Goal: Task Accomplishment & Management: Complete application form

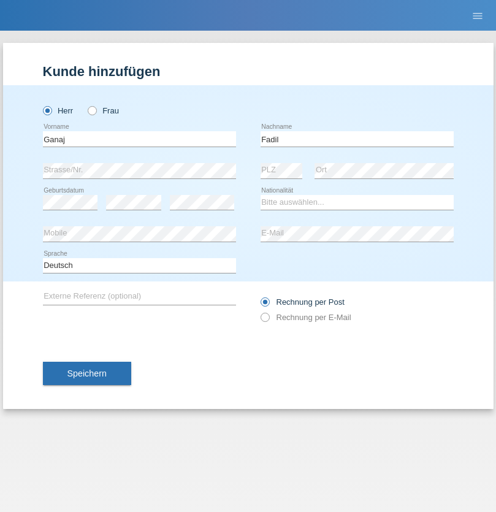
type input "Fadil"
select select "XK"
select select "C"
select select "11"
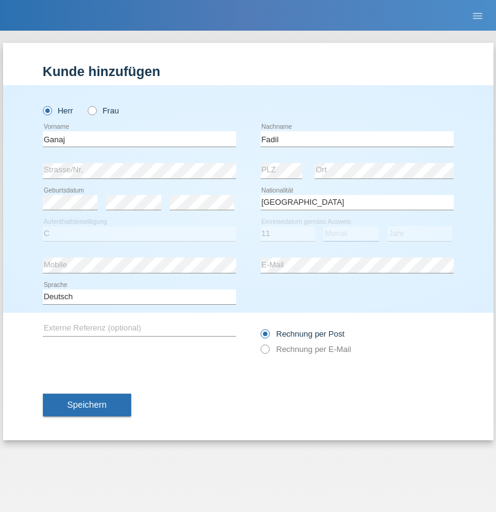
select select "08"
select select "2021"
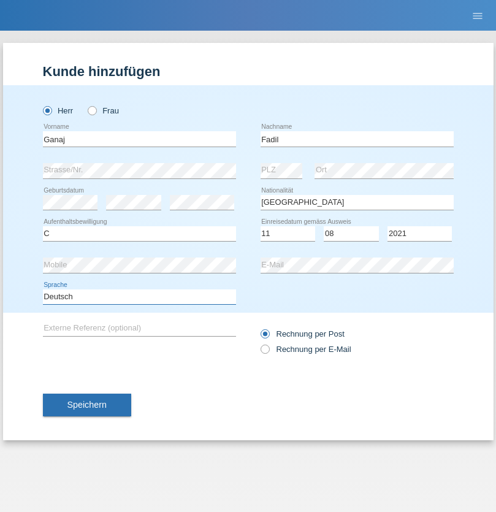
select select "en"
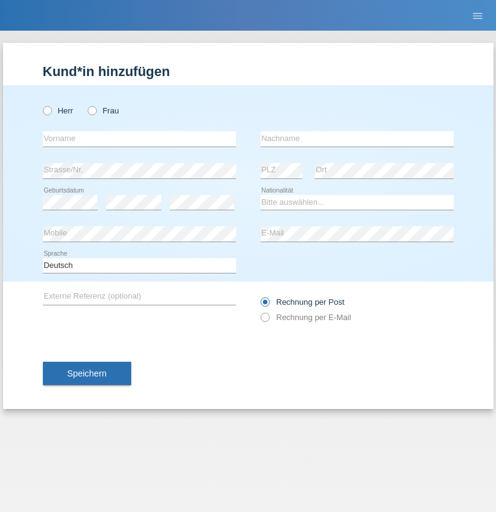
radio input "true"
click at [139, 139] on input "text" at bounding box center [139, 138] width 193 height 15
type input "Ibrahim"
click at [357, 139] on input "text" at bounding box center [357, 138] width 193 height 15
type input "Muja"
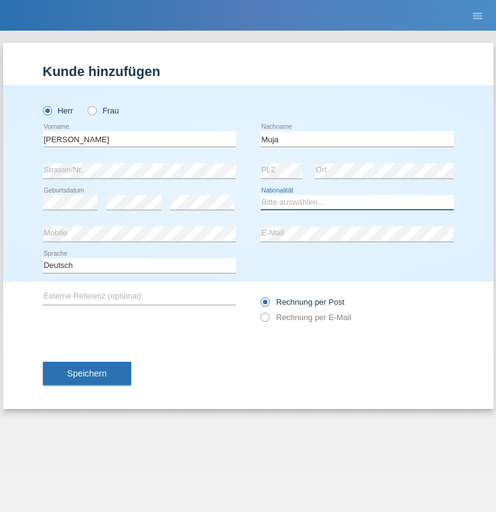
select select "XK"
select select "C"
select select "03"
select select "07"
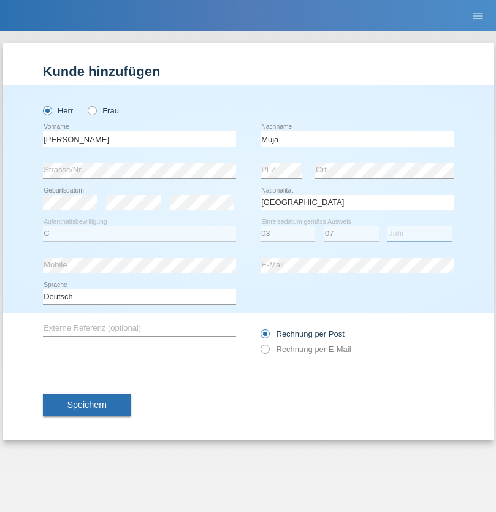
select select "2021"
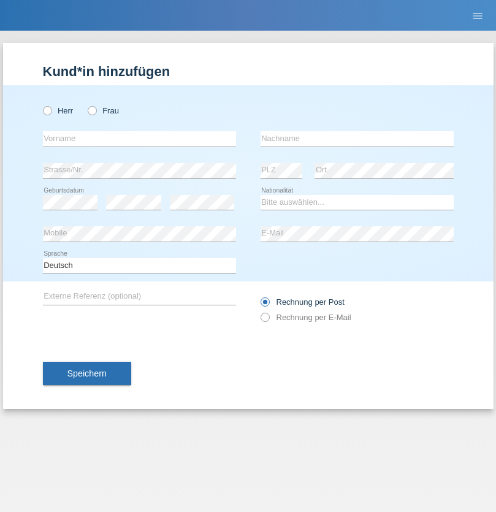
radio input "true"
click at [139, 139] on input "text" at bounding box center [139, 138] width 193 height 15
type input "[PERSON_NAME]"
click at [357, 139] on input "text" at bounding box center [357, 138] width 193 height 15
type input "Berger"
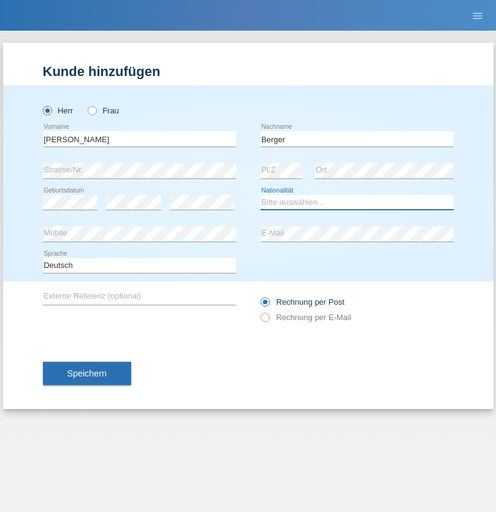
select select "CH"
radio input "true"
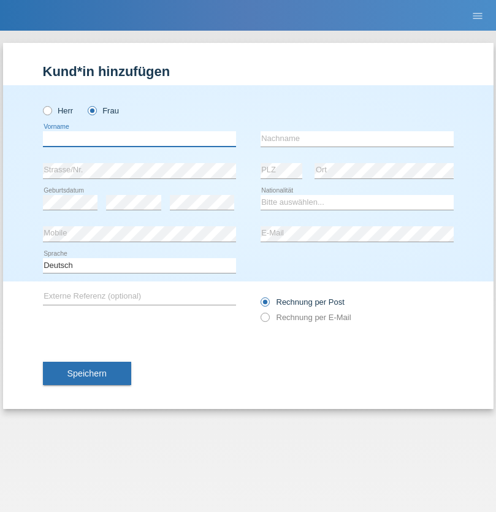
click at [139, 139] on input "text" at bounding box center [139, 138] width 193 height 15
type input "Teixeira da Silva Moço"
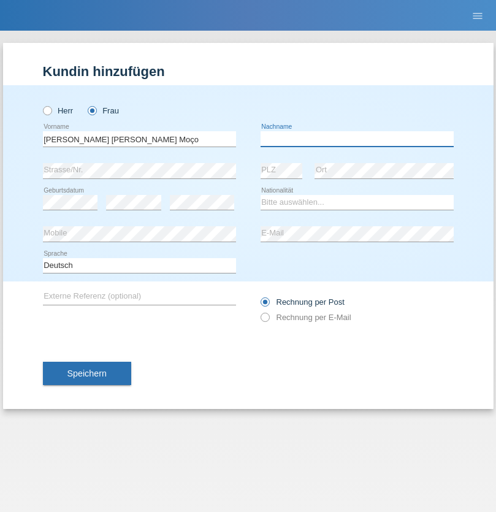
click at [357, 139] on input "text" at bounding box center [357, 138] width 193 height 15
type input "Paula"
select select "PT"
select select "C"
select select "28"
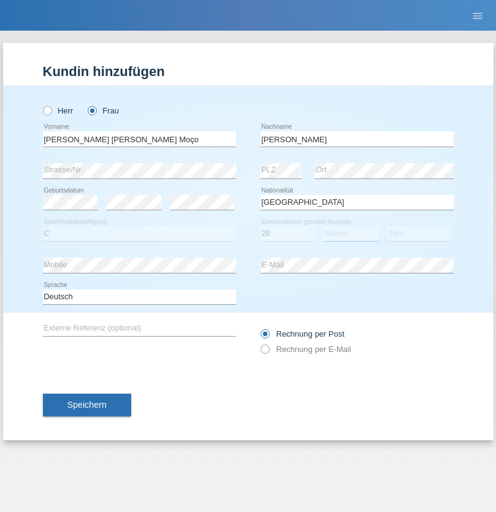
select select "03"
select select "2005"
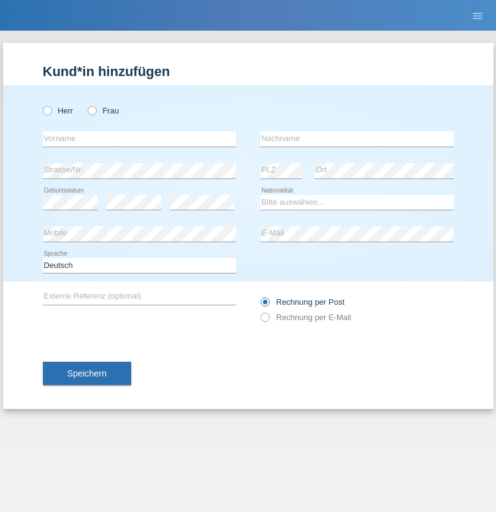
radio input "true"
click at [139, 139] on input "text" at bounding box center [139, 138] width 193 height 15
type input "Momand"
click at [357, 139] on input "text" at bounding box center [357, 138] width 193 height 15
type input "Azmat"
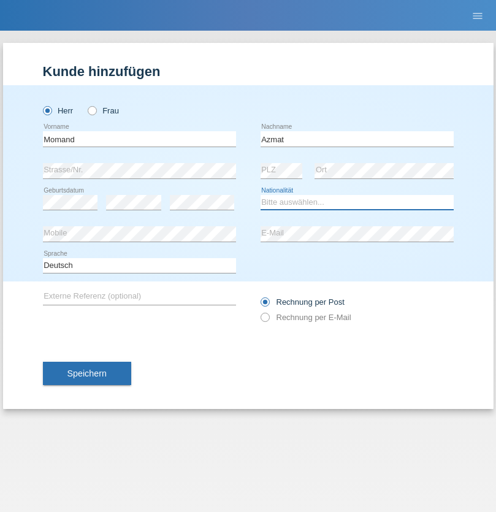
select select "CH"
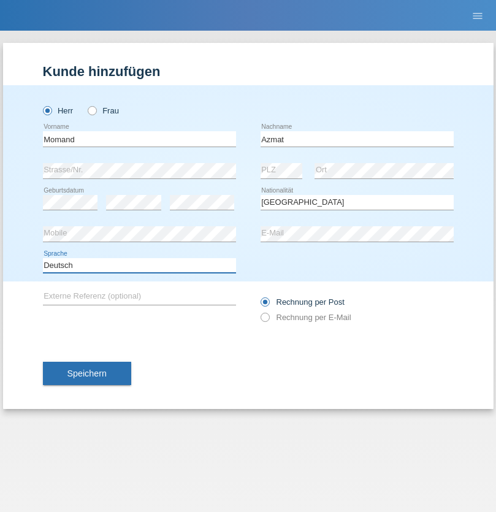
select select "en"
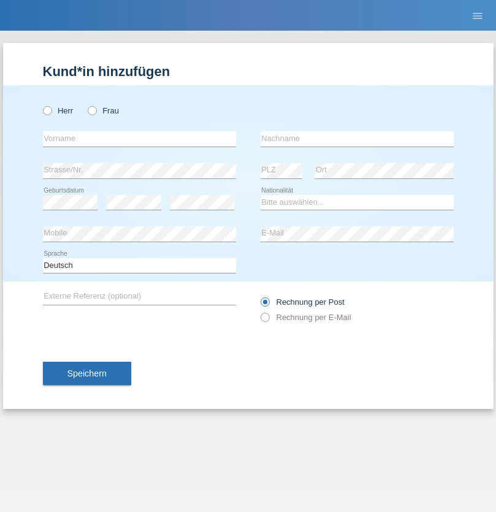
radio input "true"
click at [139, 139] on input "text" at bounding box center [139, 138] width 193 height 15
type input "Allan"
click at [357, 139] on input "text" at bounding box center [357, 138] width 193 height 15
type input "Theurillat"
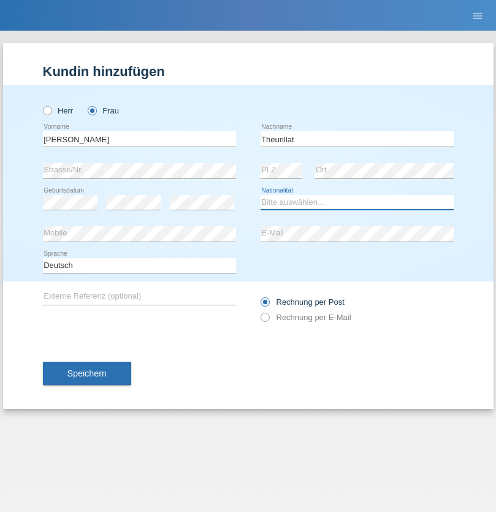
select select "CH"
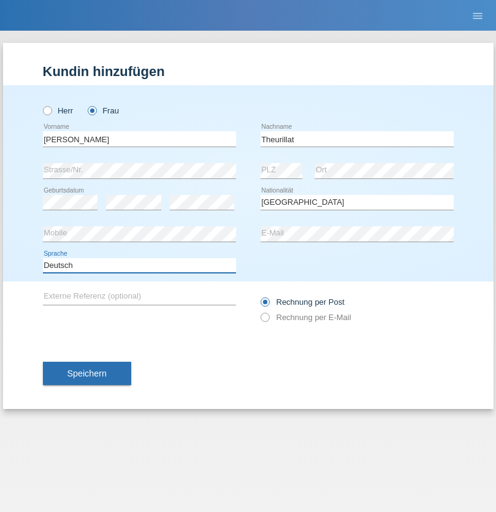
select select "en"
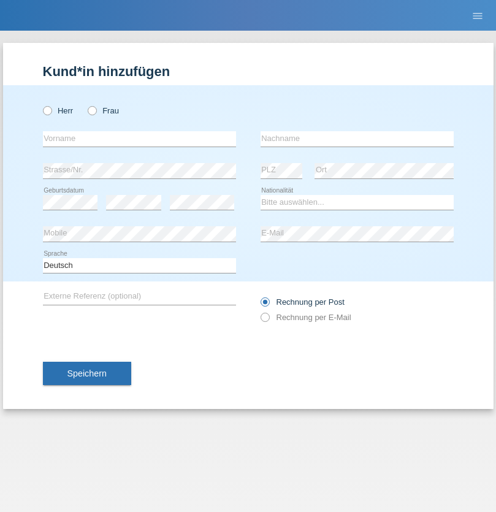
radio input "true"
click at [139, 139] on input "text" at bounding box center [139, 138] width 193 height 15
type input "Jack"
click at [357, 139] on input "text" at bounding box center [357, 138] width 193 height 15
type input "Graf"
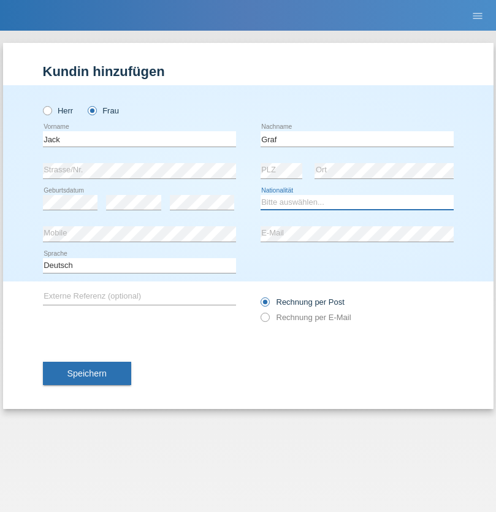
select select "CH"
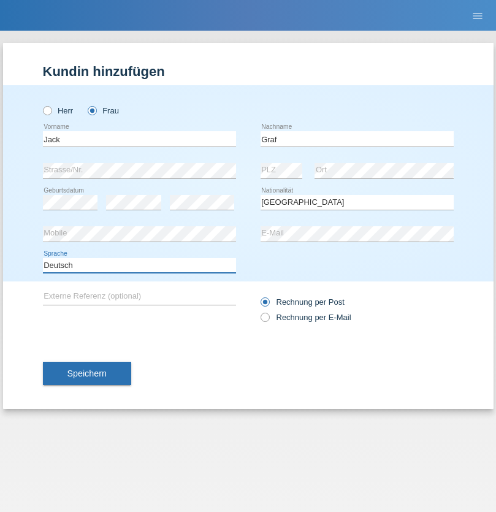
select select "en"
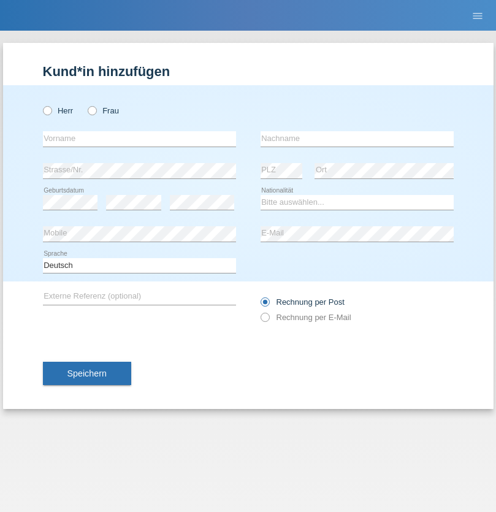
radio input "true"
click at [139, 139] on input "text" at bounding box center [139, 138] width 193 height 15
type input "Teklay"
click at [357, 139] on input "text" at bounding box center [357, 138] width 193 height 15
type input "Fiori"
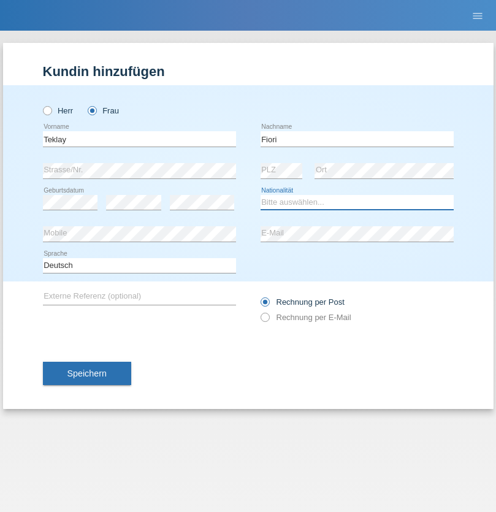
select select "ER"
select select "C"
select select "11"
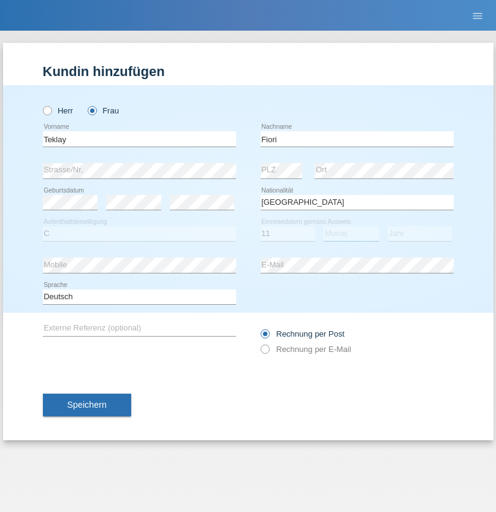
select select "08"
select select "2021"
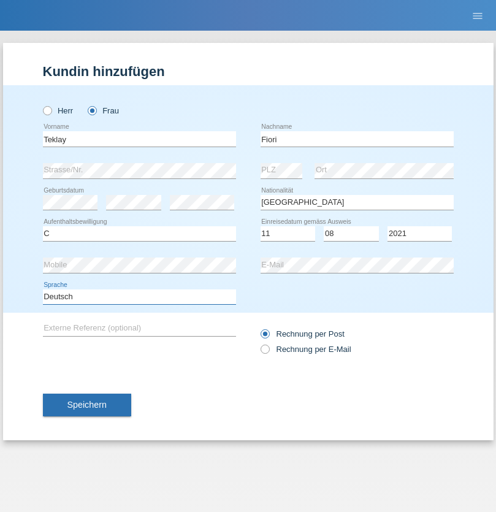
select select "en"
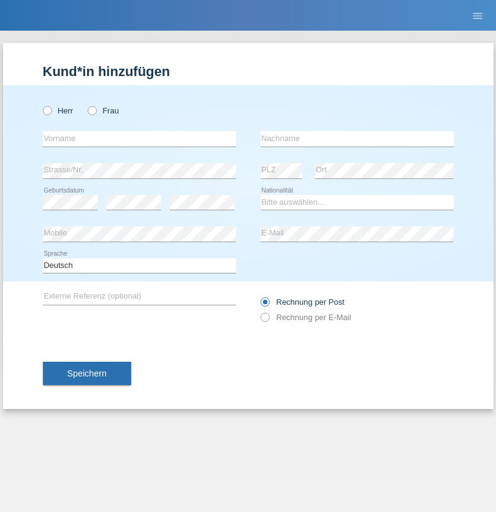
radio input "true"
click at [139, 139] on input "text" at bounding box center [139, 138] width 193 height 15
type input "Sadia"
click at [357, 139] on input "text" at bounding box center [357, 138] width 193 height 15
type input "Nejmaoui"
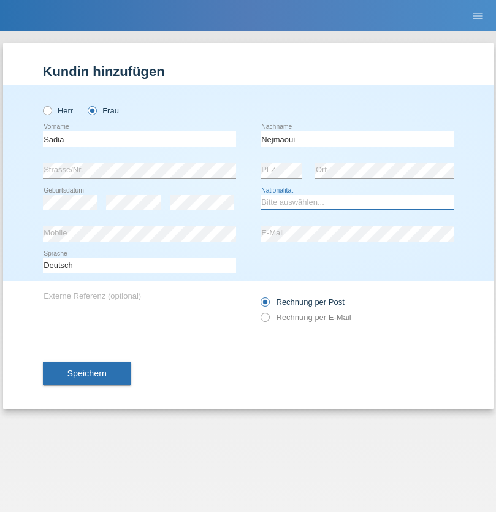
select select "MA"
select select "C"
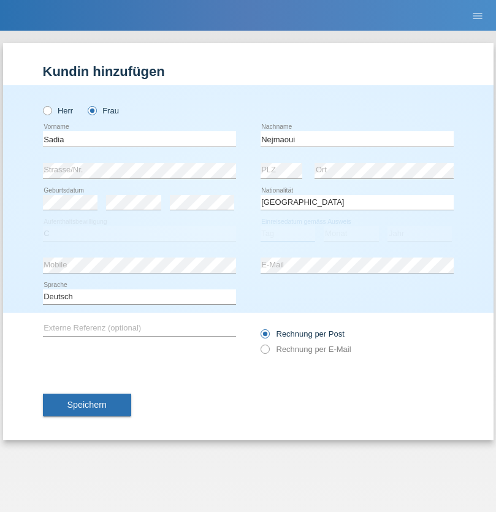
select select "01"
select select "06"
select select "1964"
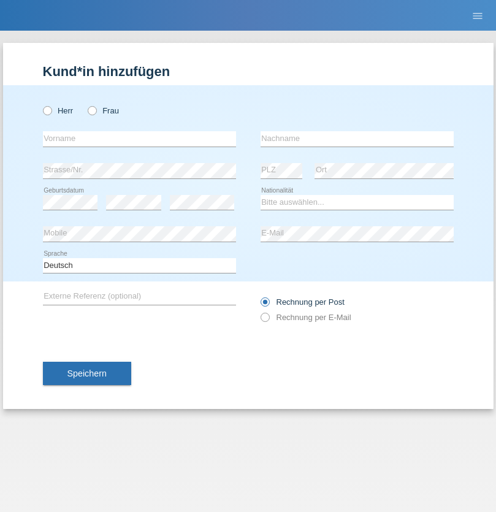
radio input "true"
click at [139, 139] on input "text" at bounding box center [139, 138] width 193 height 15
type input "[PERSON_NAME]"
click at [357, 139] on input "text" at bounding box center [357, 138] width 193 height 15
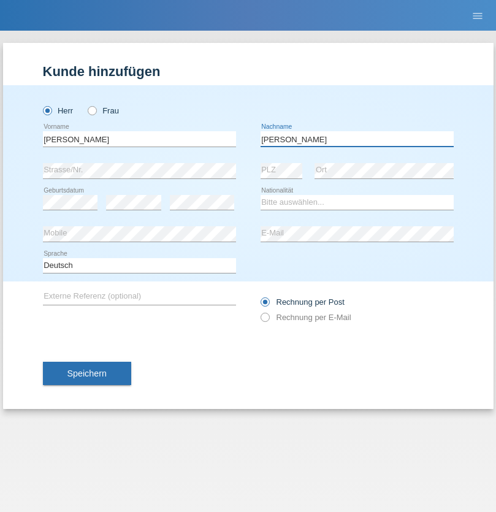
type input "[PERSON_NAME]"
select select "CH"
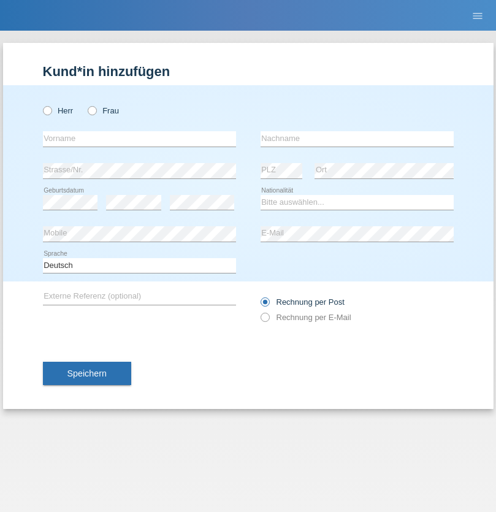
radio input "true"
click at [139, 139] on input "text" at bounding box center [139, 138] width 193 height 15
type input "Thivagaran"
click at [357, 139] on input "text" at bounding box center [357, 138] width 193 height 15
type input "Selvanayagam"
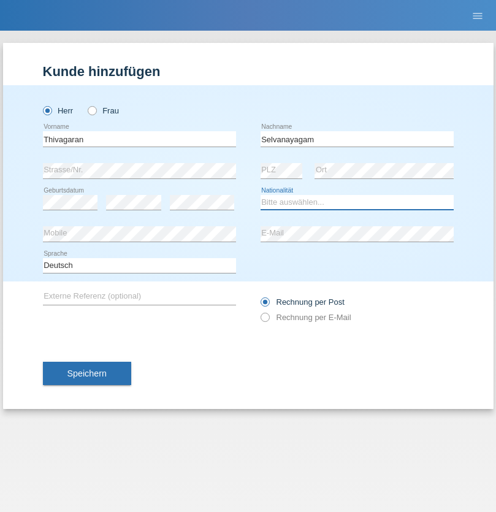
select select "LK"
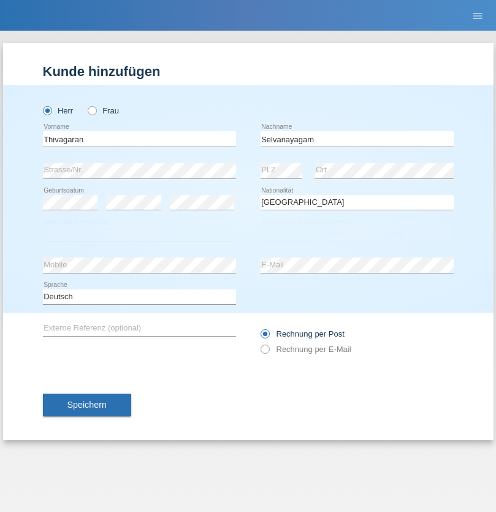
select select "C"
select select "23"
select select "03"
select select "2021"
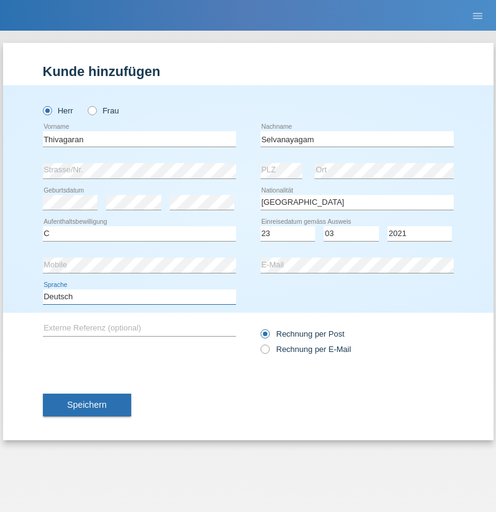
select select "en"
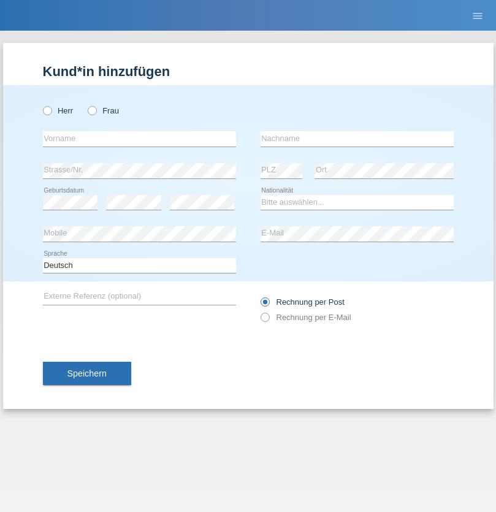
radio input "true"
click at [139, 139] on input "text" at bounding box center [139, 138] width 193 height 15
type input "[PERSON_NAME]"
click at [357, 139] on input "text" at bounding box center [357, 138] width 193 height 15
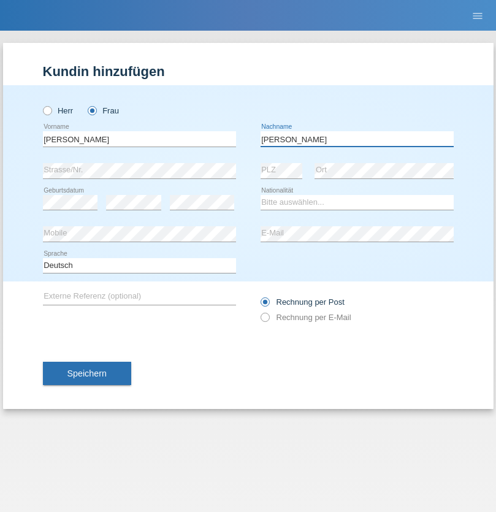
type input "[PERSON_NAME]"
select select "CH"
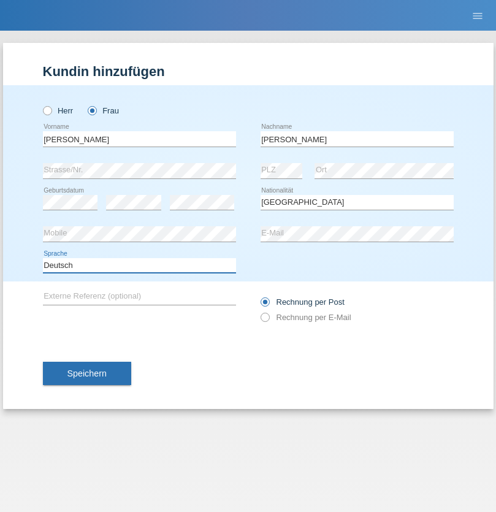
select select "en"
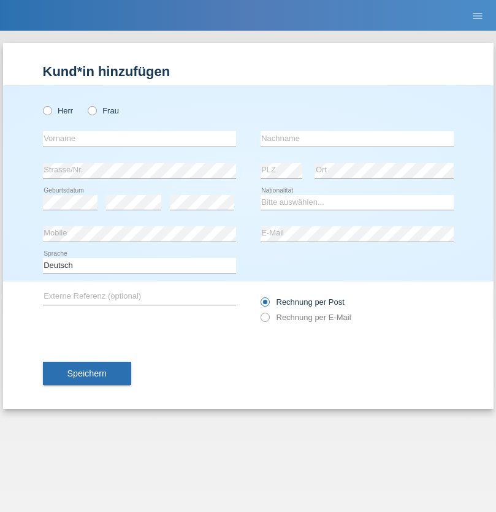
radio input "true"
click at [139, 139] on input "text" at bounding box center [139, 138] width 193 height 15
type input "Tymur"
click at [357, 139] on input "text" at bounding box center [357, 138] width 193 height 15
type input "Hunderchuk"
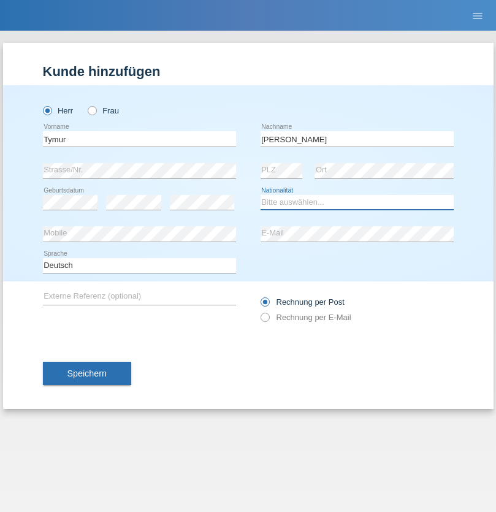
select select "UA"
select select "C"
select select "20"
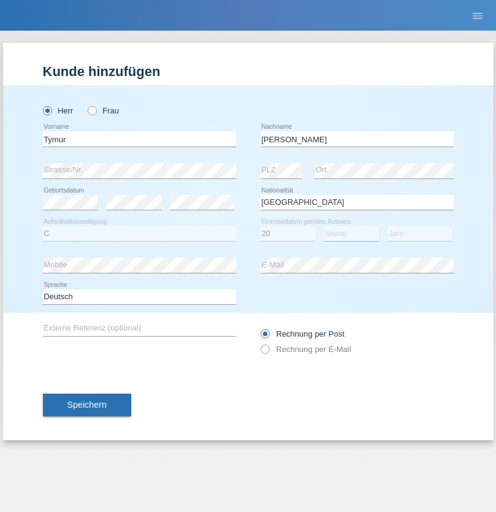
select select "08"
select select "2021"
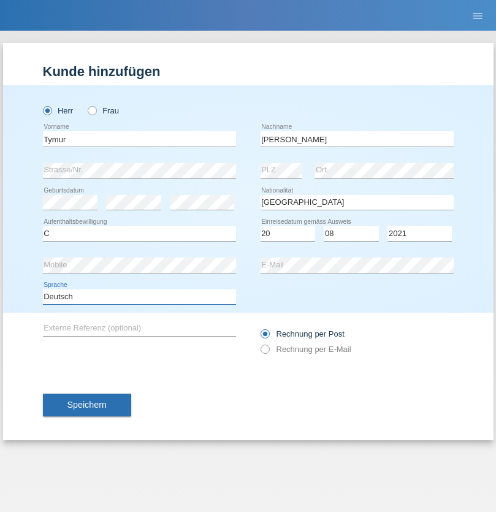
select select "en"
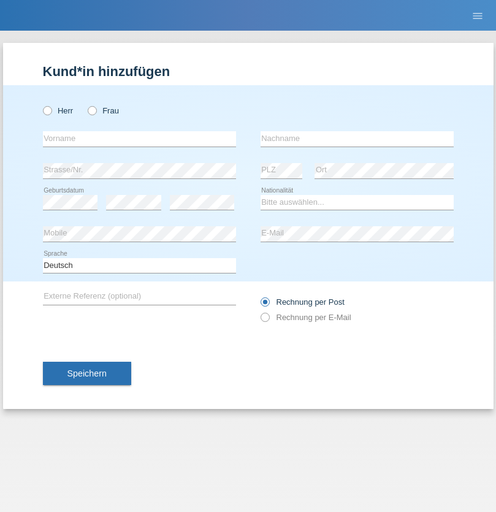
radio input "true"
click at [139, 139] on input "text" at bounding box center [139, 138] width 193 height 15
type input "Tymur"
click at [357, 139] on input "text" at bounding box center [357, 138] width 193 height 15
type input "Hunderchuj"
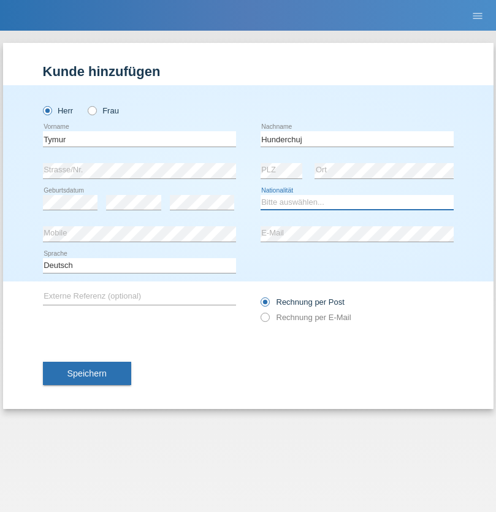
select select "UA"
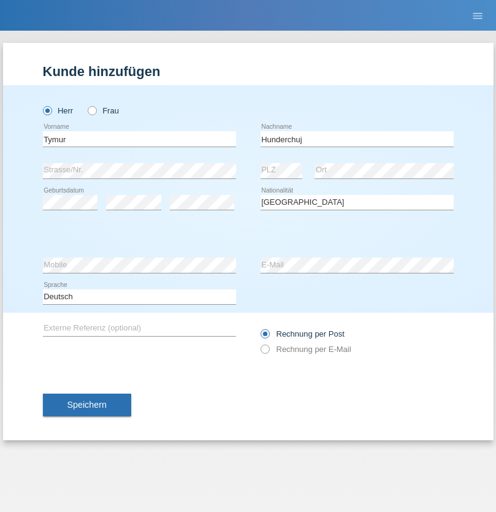
select select "C"
select select "20"
select select "08"
select select "2021"
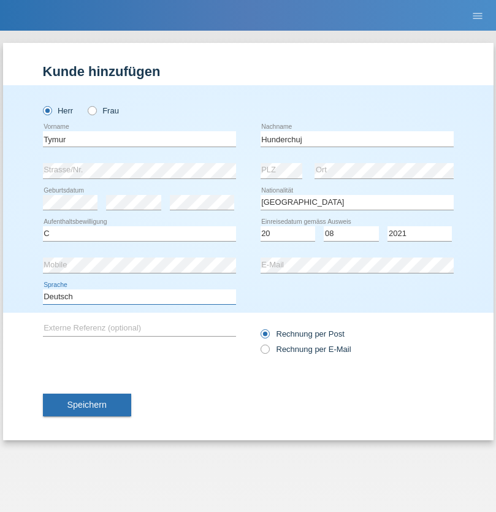
select select "en"
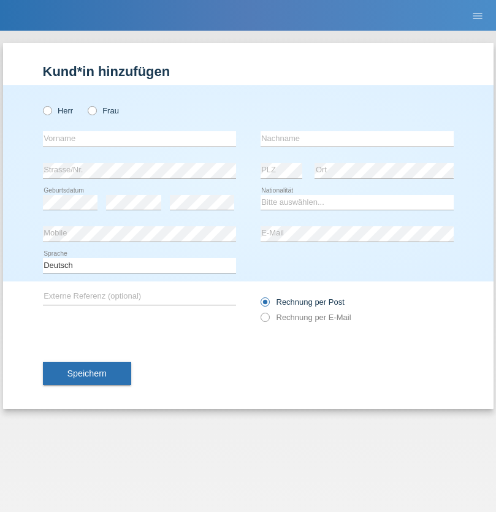
radio input "true"
click at [139, 139] on input "text" at bounding box center [139, 138] width 193 height 15
type input "[PERSON_NAME]"
click at [357, 139] on input "text" at bounding box center [357, 138] width 193 height 15
type input "Tropp"
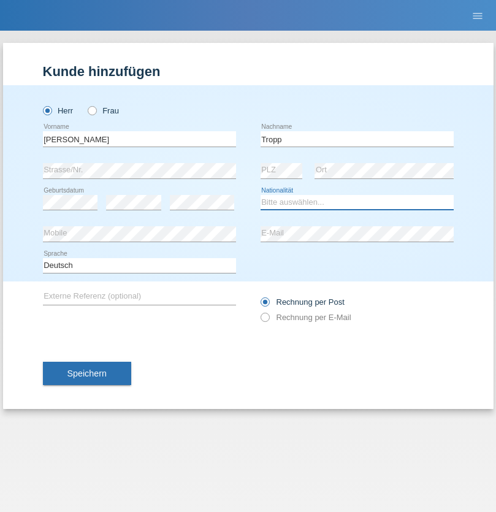
select select "SK"
select select "C"
select select "11"
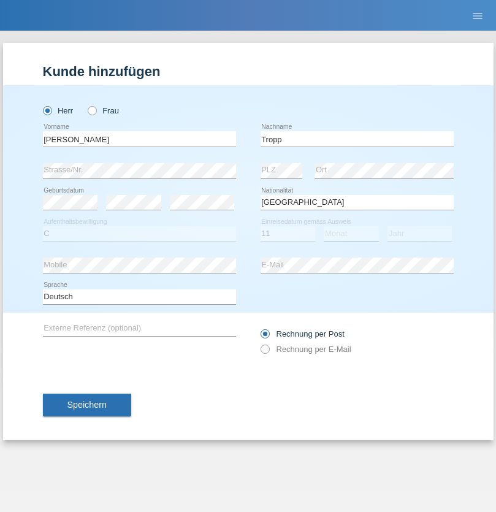
select select "08"
select select "2021"
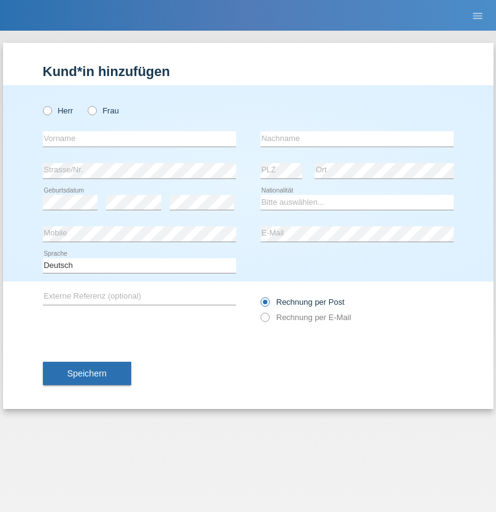
radio input "true"
click at [139, 139] on input "text" at bounding box center [139, 138] width 193 height 15
type input "[PERSON_NAME]"
click at [357, 139] on input "text" at bounding box center [357, 138] width 193 height 15
type input "Ringle"
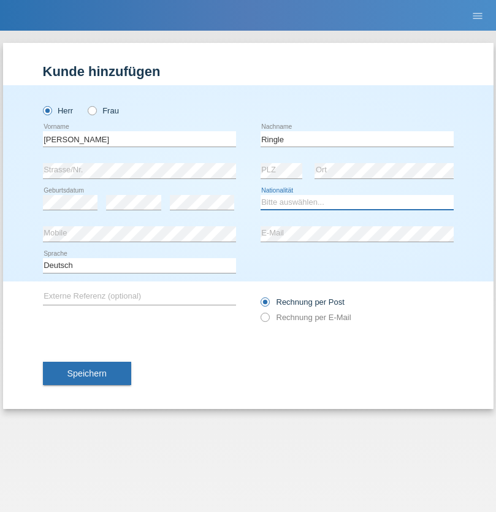
select select "DE"
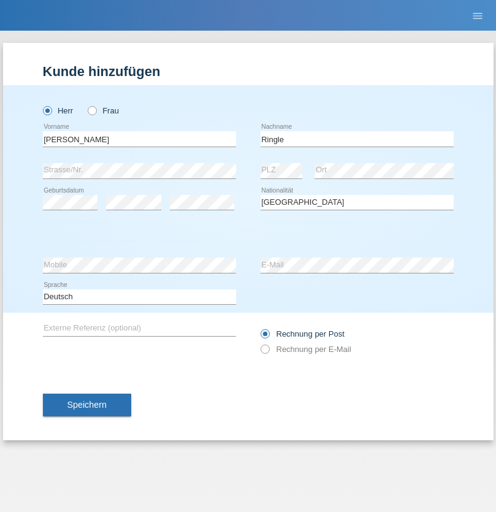
select select "C"
select select "06"
select select "01"
select select "2021"
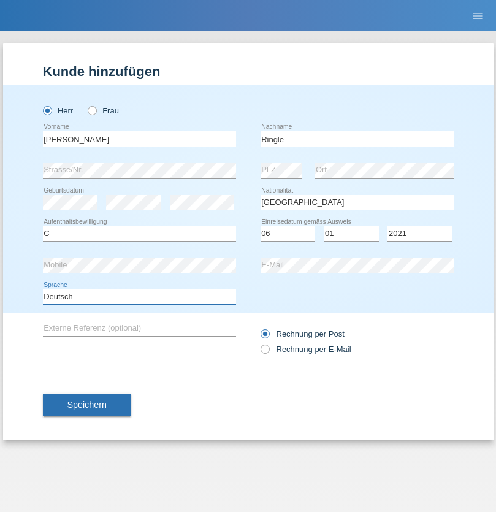
select select "en"
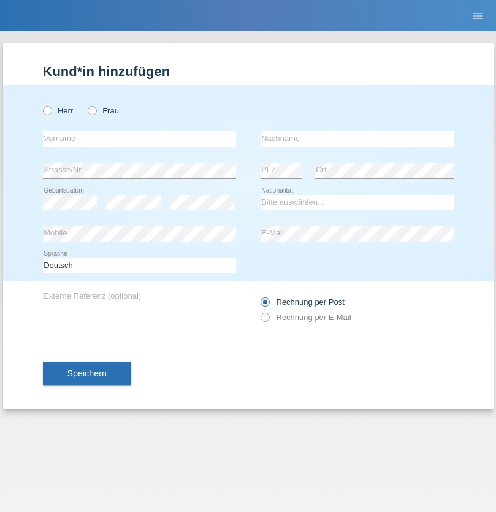
radio input "true"
click at [139, 139] on input "text" at bounding box center [139, 138] width 193 height 15
type input "Junior"
click at [357, 139] on input "text" at bounding box center [357, 138] width 193 height 15
type input "Mauricio"
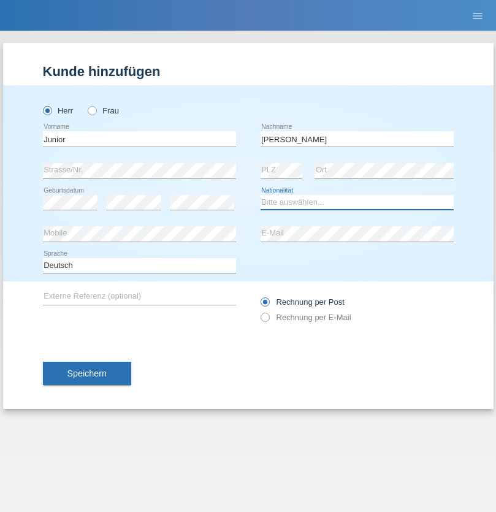
select select "CH"
radio input "true"
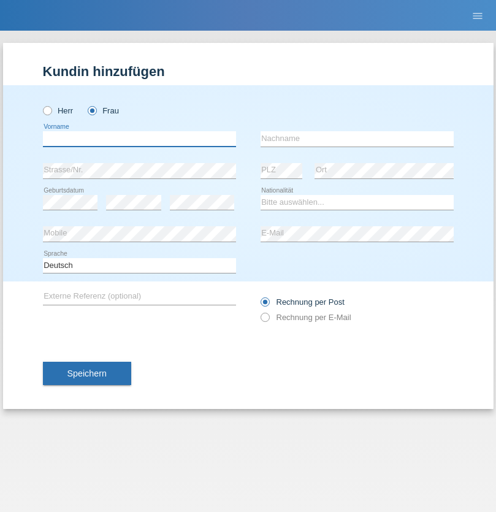
click at [139, 139] on input "text" at bounding box center [139, 138] width 193 height 15
type input "[PERSON_NAME]"
click at [357, 139] on input "text" at bounding box center [357, 138] width 193 height 15
type input "Knusel Campillo"
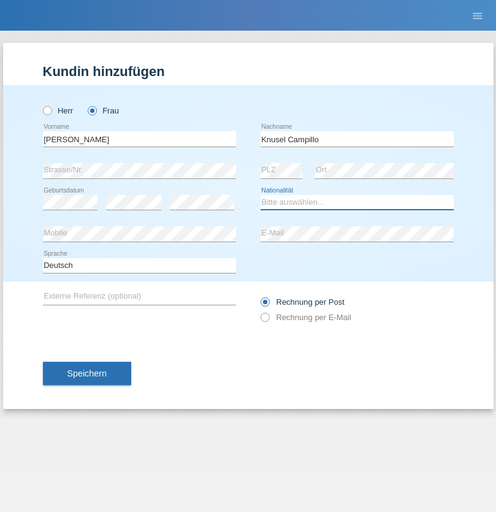
select select "CH"
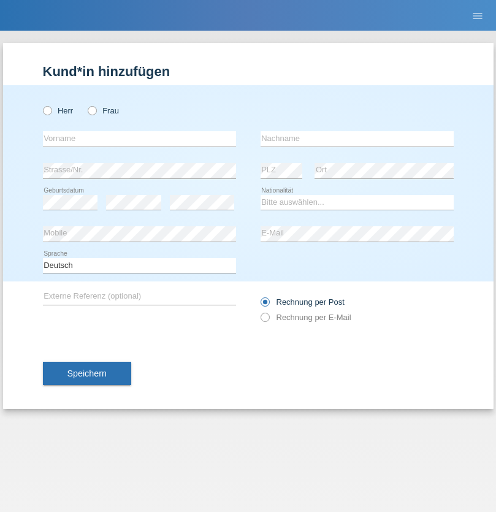
radio input "true"
click at [139, 139] on input "text" at bounding box center [139, 138] width 193 height 15
type input "Beqiri"
click at [357, 139] on input "text" at bounding box center [357, 138] width 193 height 15
type input "Shpresa"
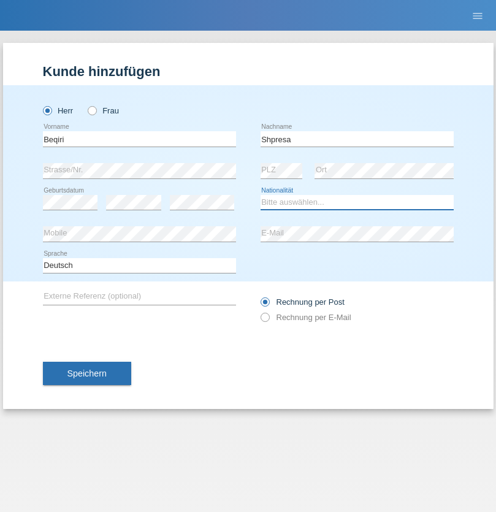
select select "XK"
select select "C"
select select "08"
select select "02"
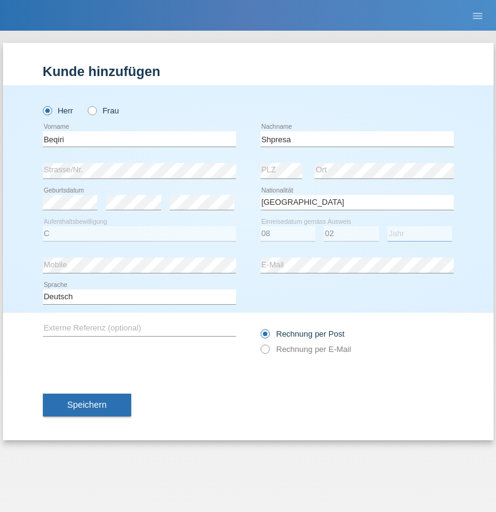
select select "1979"
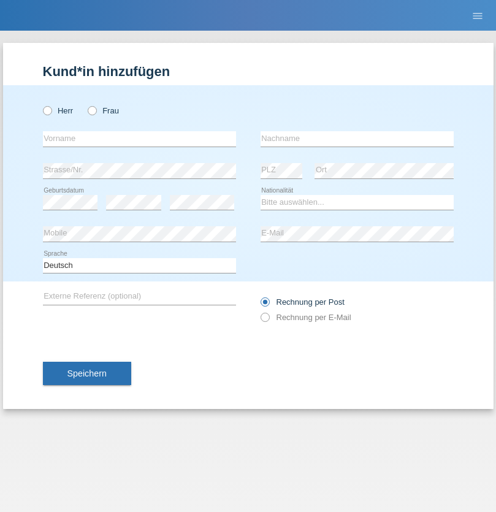
radio input "true"
click at [139, 139] on input "text" at bounding box center [139, 138] width 193 height 15
type input "[PERSON_NAME]"
click at [357, 139] on input "text" at bounding box center [357, 138] width 193 height 15
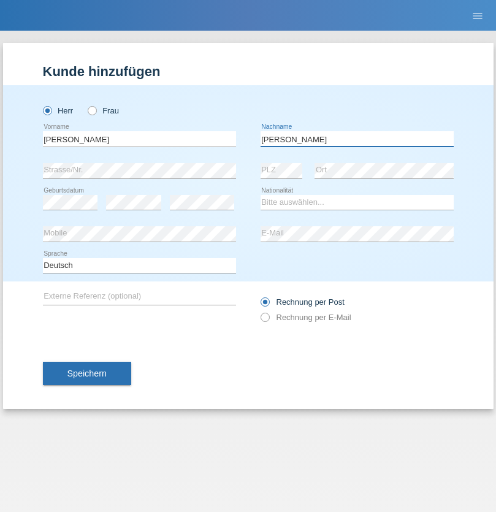
type input "[PERSON_NAME]"
select select "CH"
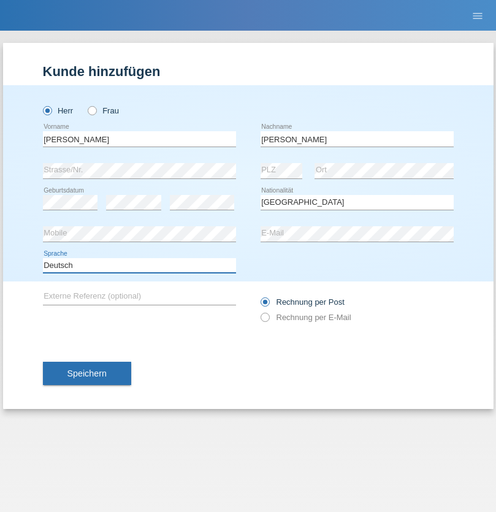
select select "en"
